Goal: Information Seeking & Learning: Learn about a topic

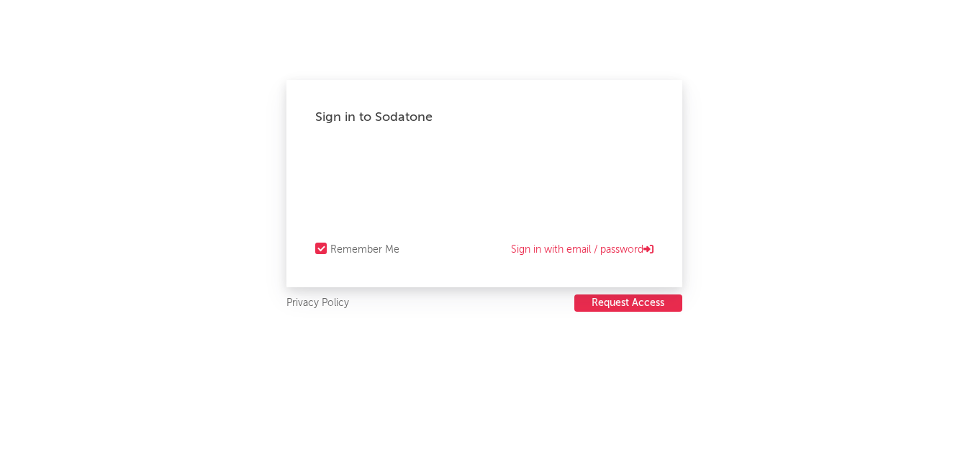
select select "recorded_music"
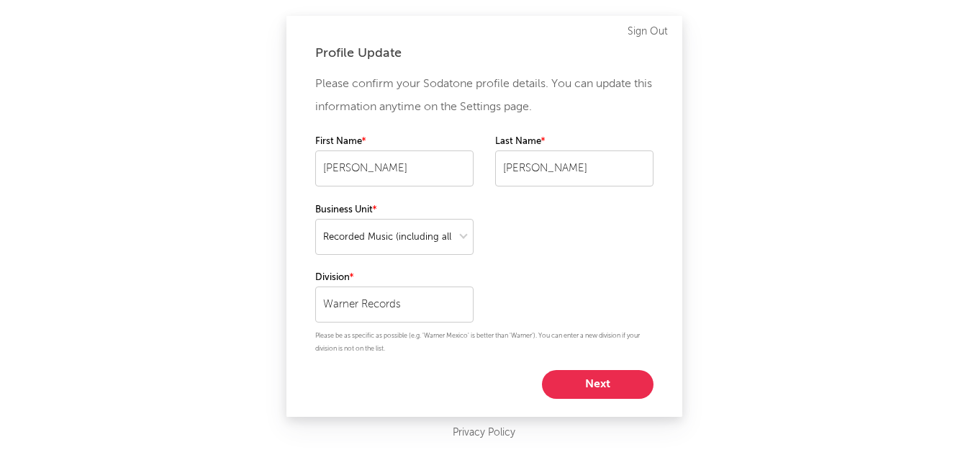
click at [599, 384] on button "Next" at bounding box center [598, 384] width 112 height 29
select select "marketing"
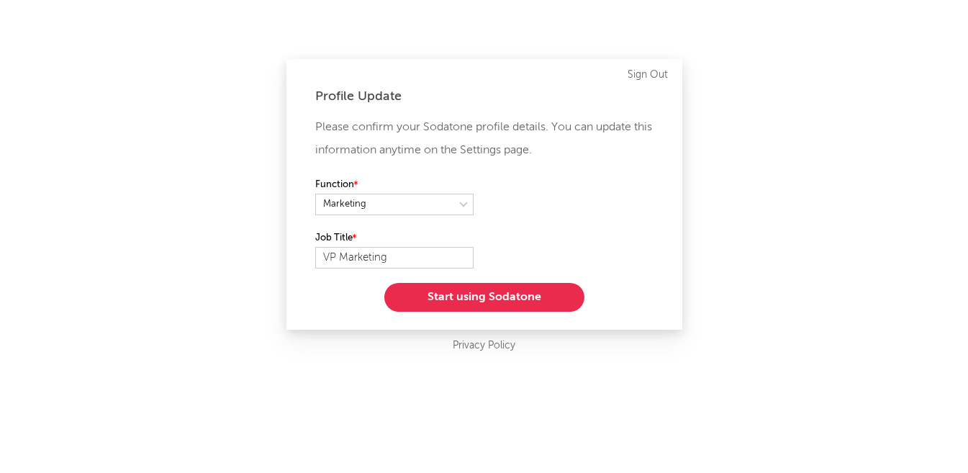
click at [517, 300] on button "Start using Sodatone" at bounding box center [484, 297] width 200 height 29
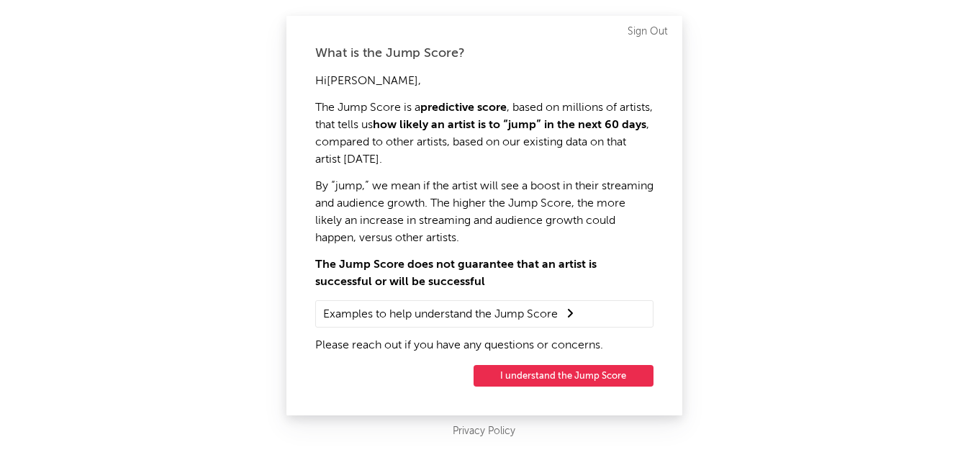
click at [577, 378] on button "I understand the Jump Score" at bounding box center [564, 376] width 180 height 22
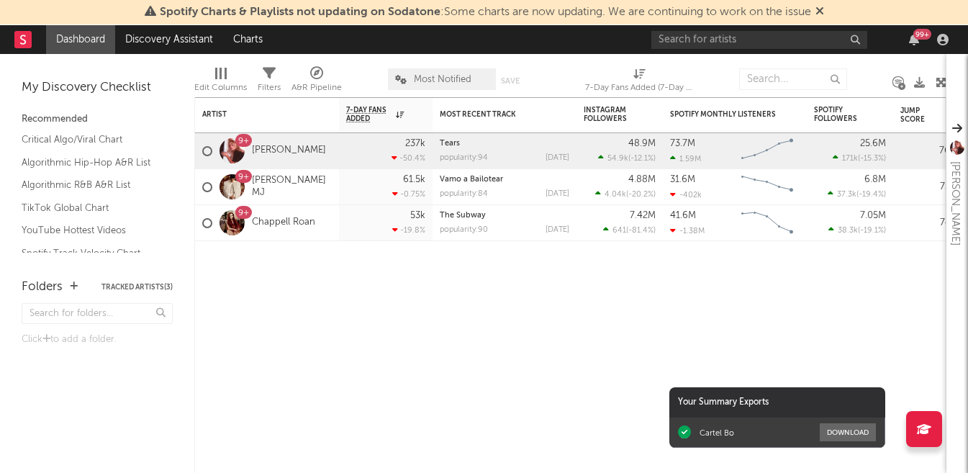
click at [821, 13] on icon at bounding box center [820, 11] width 9 height 12
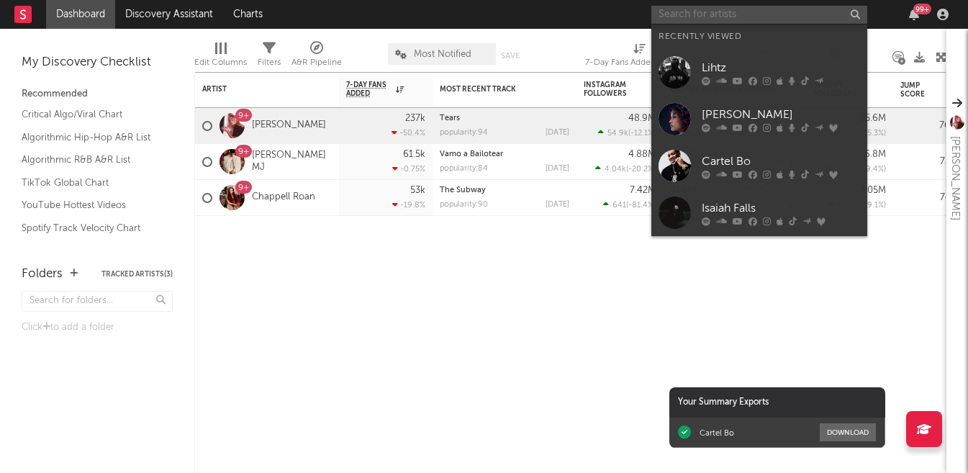
click at [777, 20] on input "text" at bounding box center [759, 15] width 216 height 18
type input "s"
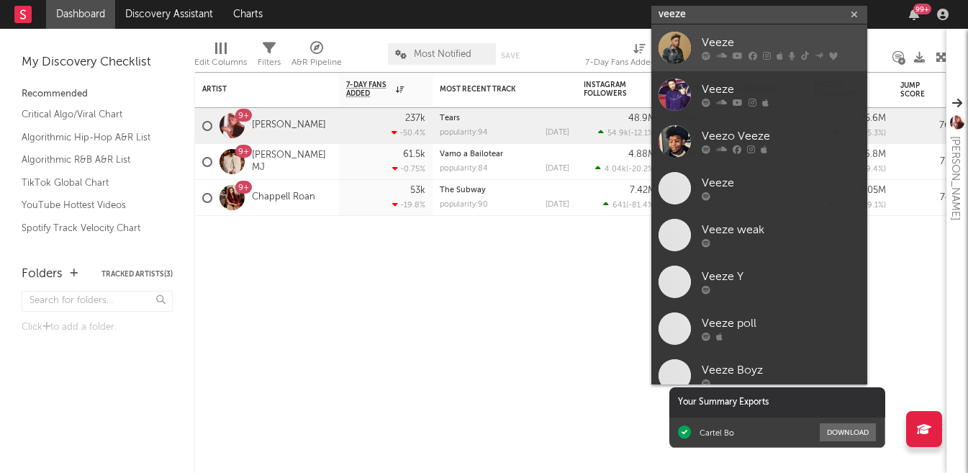
type input "veeze"
click at [721, 43] on div "Veeze" at bounding box center [781, 43] width 158 height 17
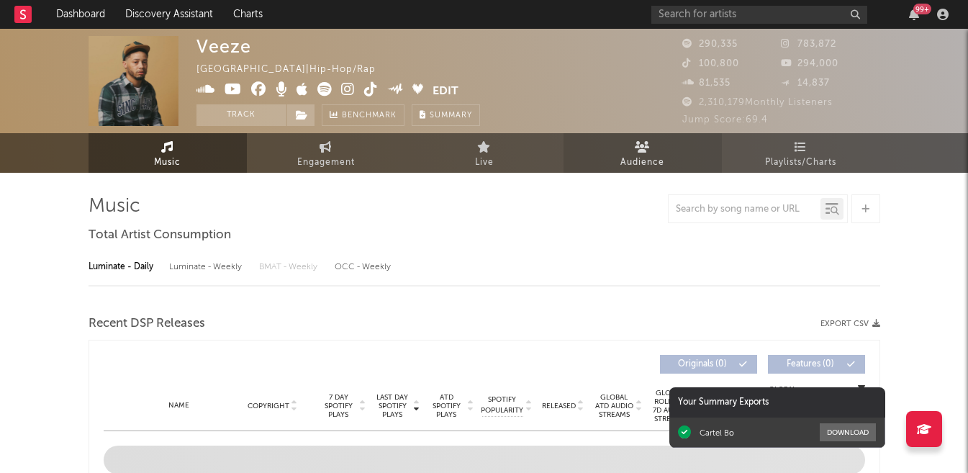
select select "6m"
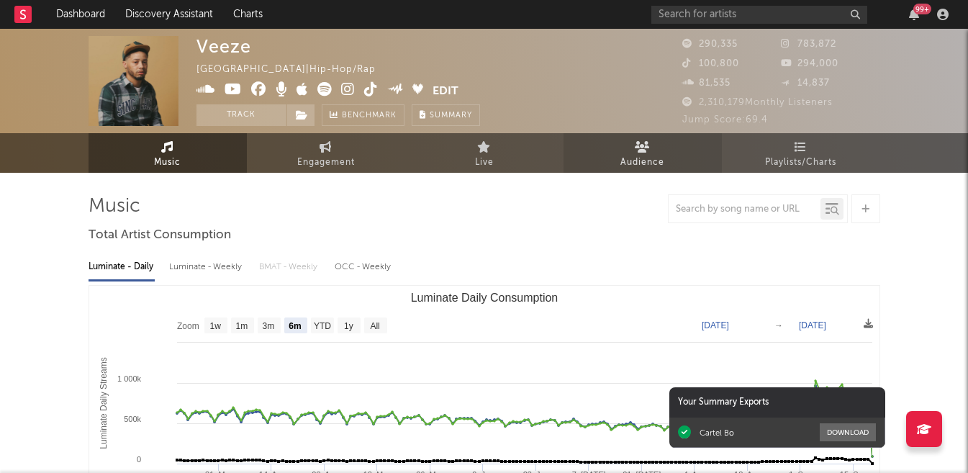
click at [628, 148] on link "Audience" at bounding box center [643, 153] width 158 height 40
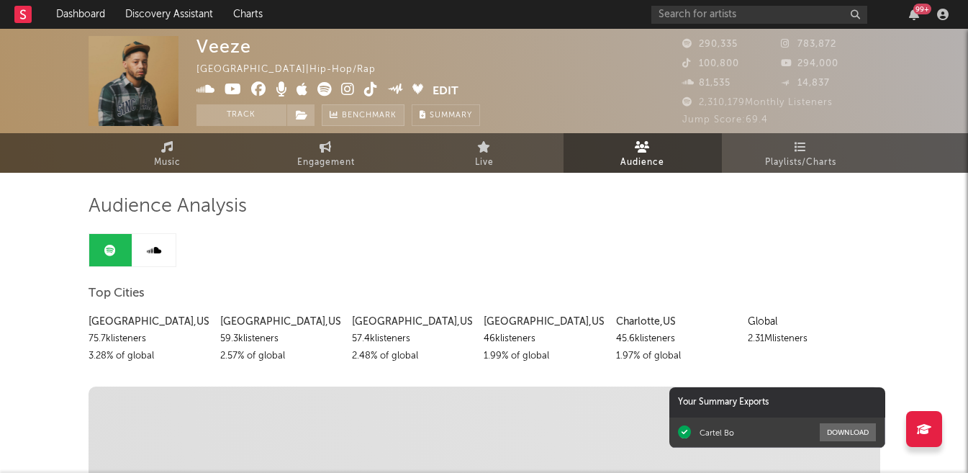
click at [384, 119] on span "Benchmark" at bounding box center [369, 115] width 55 height 17
click at [320, 166] on span "Engagement" at bounding box center [326, 162] width 58 height 17
select select "1w"
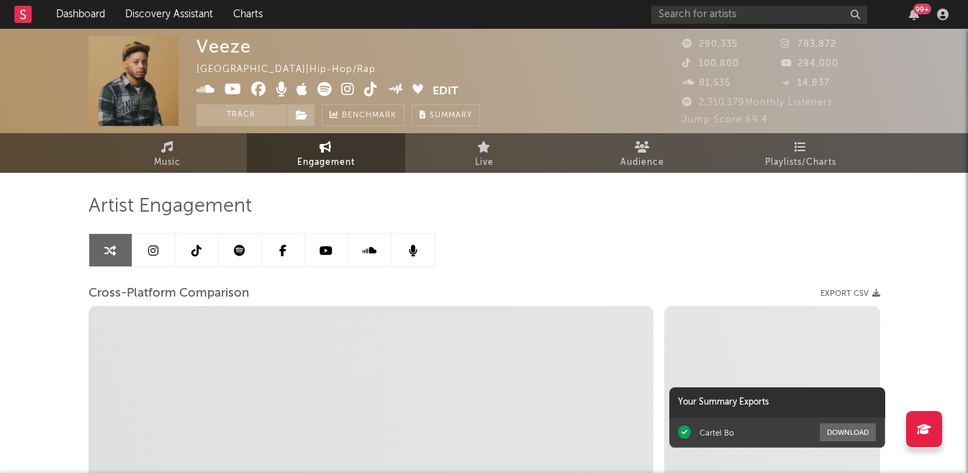
select select "1m"
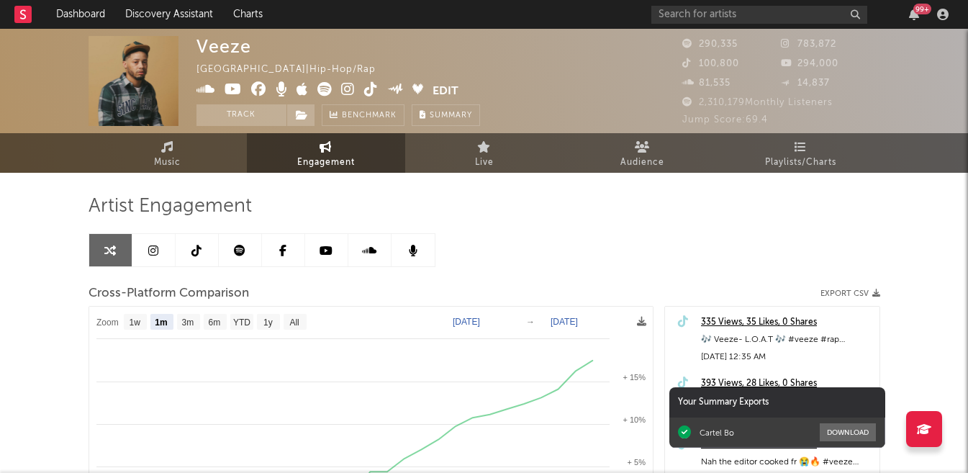
click at [155, 253] on icon at bounding box center [153, 251] width 10 height 12
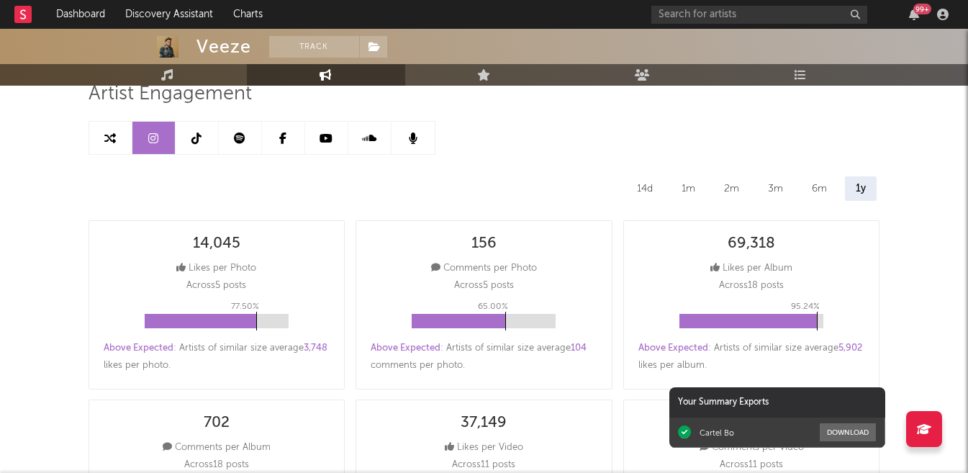
select select "6m"
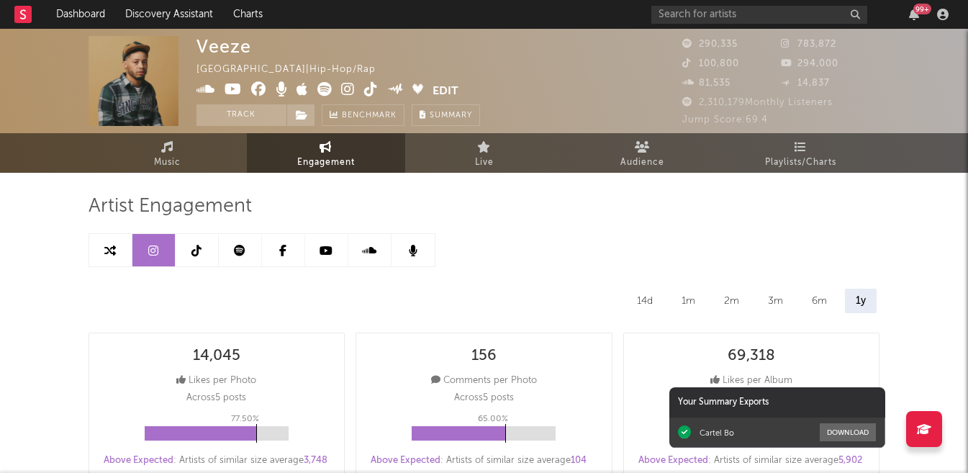
click at [195, 259] on link at bounding box center [197, 250] width 43 height 32
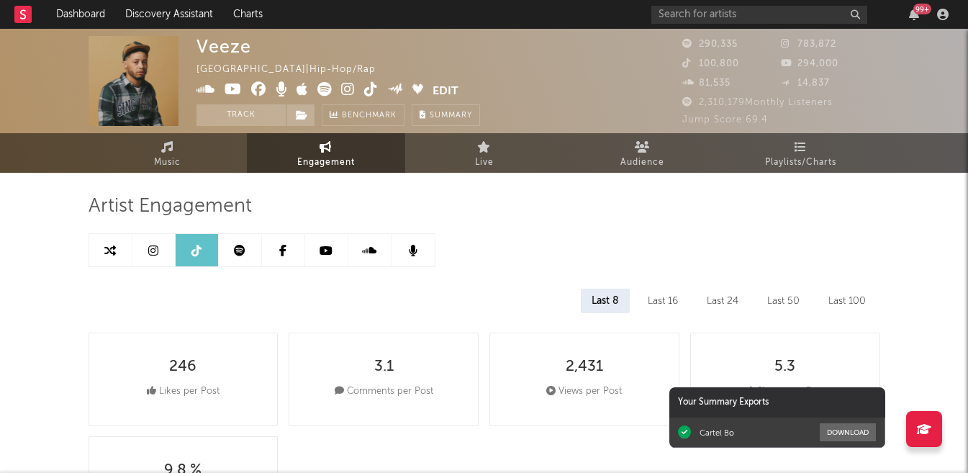
select select "6m"
click at [330, 252] on icon at bounding box center [326, 251] width 13 height 12
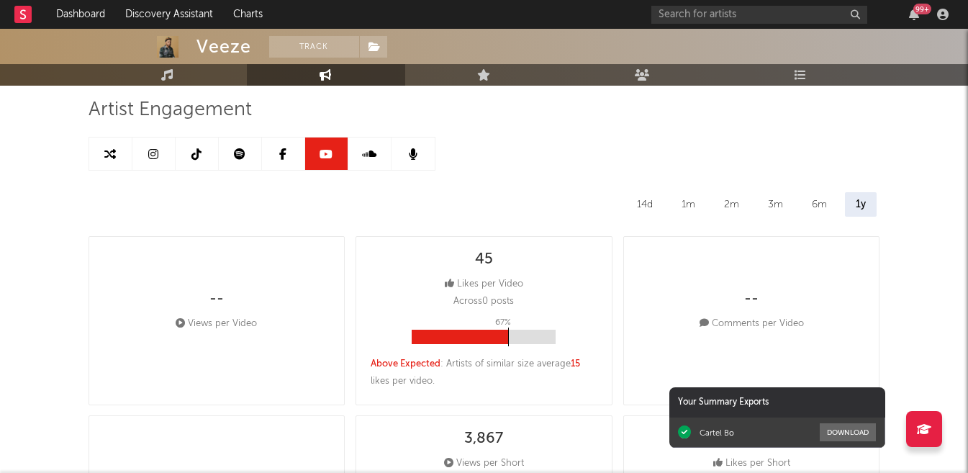
select select "6m"
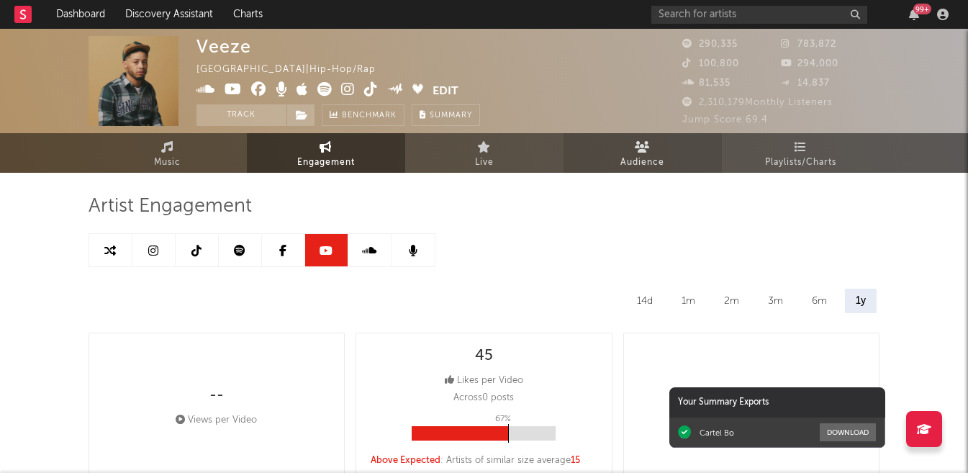
click at [610, 155] on link "Audience" at bounding box center [643, 153] width 158 height 40
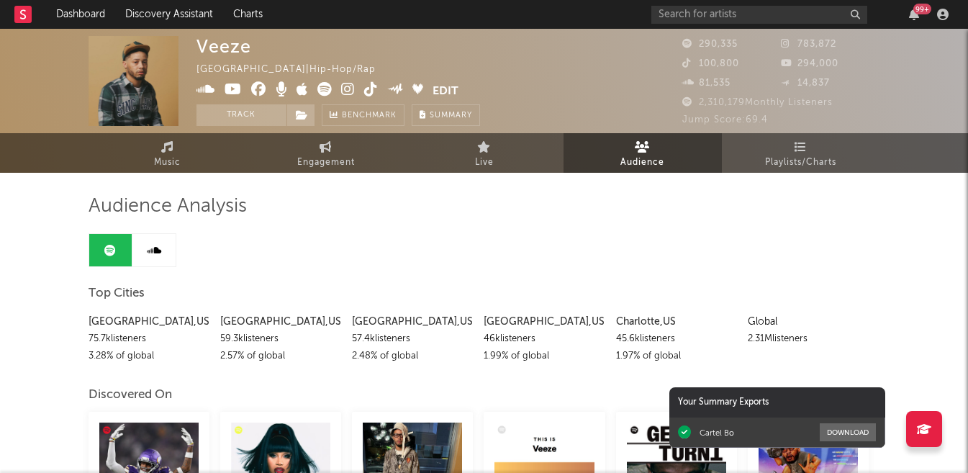
click at [156, 245] on icon at bounding box center [154, 251] width 14 height 12
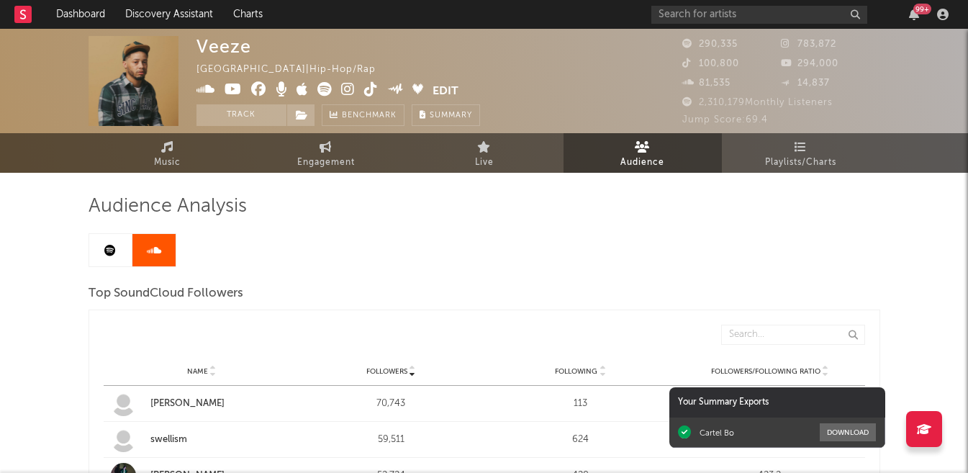
click at [106, 248] on icon at bounding box center [110, 251] width 12 height 12
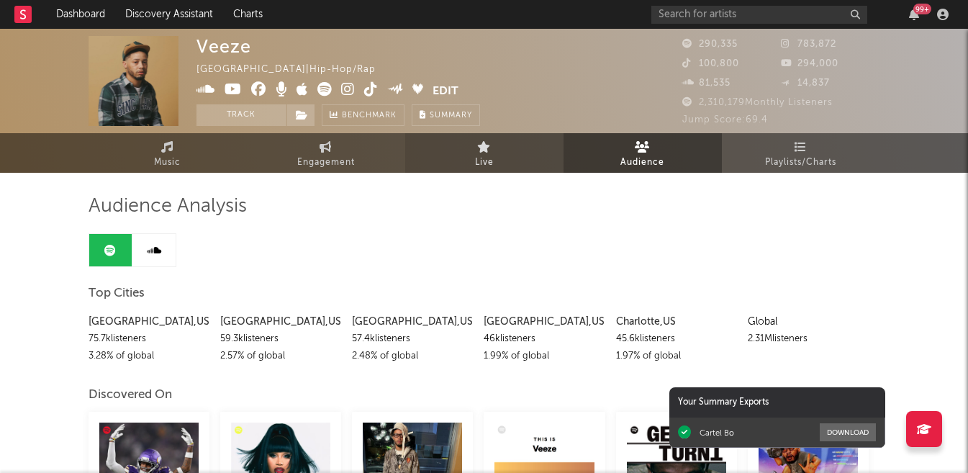
click at [474, 161] on link "Live" at bounding box center [484, 153] width 158 height 40
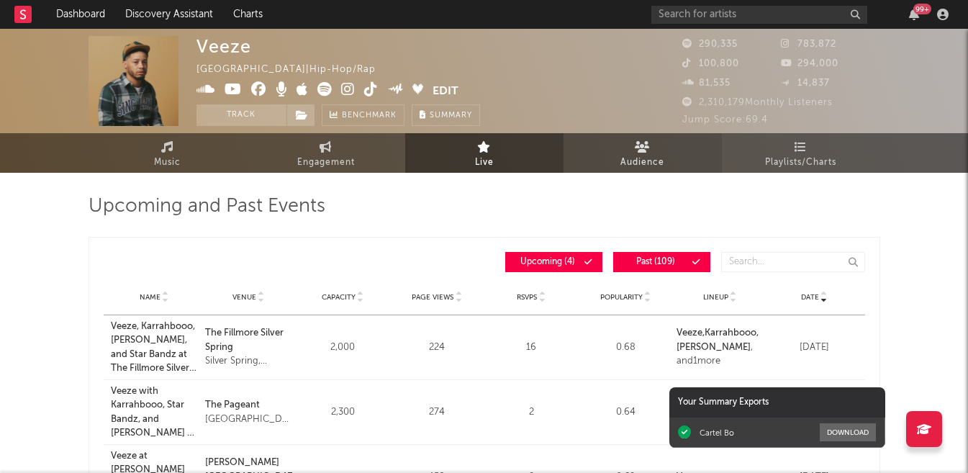
click at [631, 161] on span "Audience" at bounding box center [642, 162] width 44 height 17
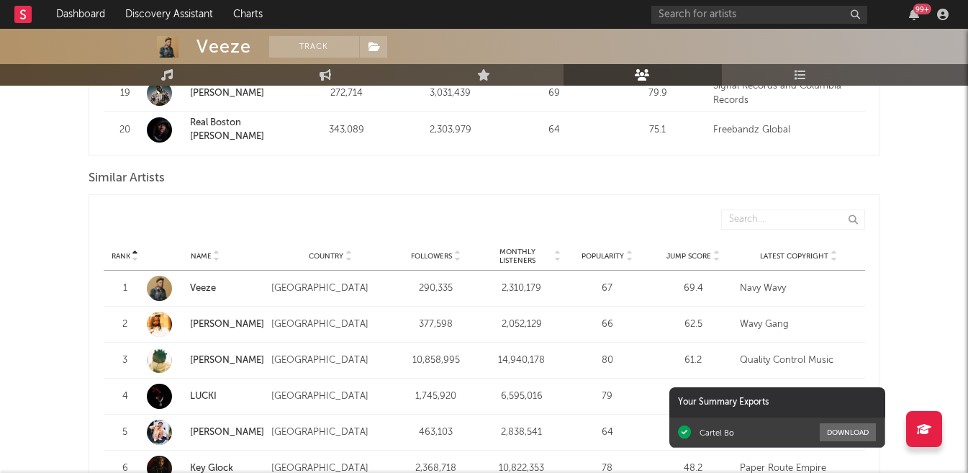
scroll to position [1276, 0]
